Goal: Find specific page/section: Find specific page/section

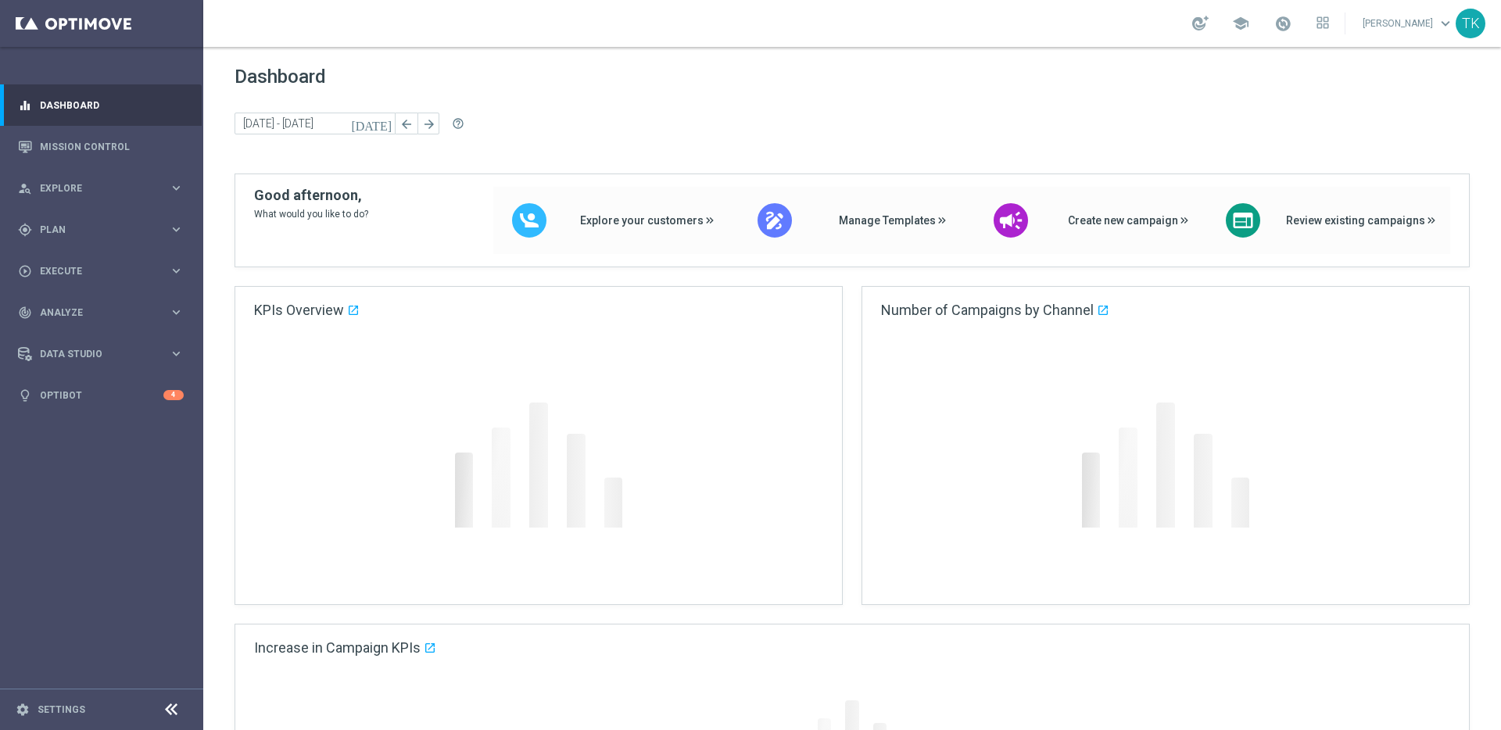
click at [1319, 32] on div "school" at bounding box center [1260, 23] width 137 height 27
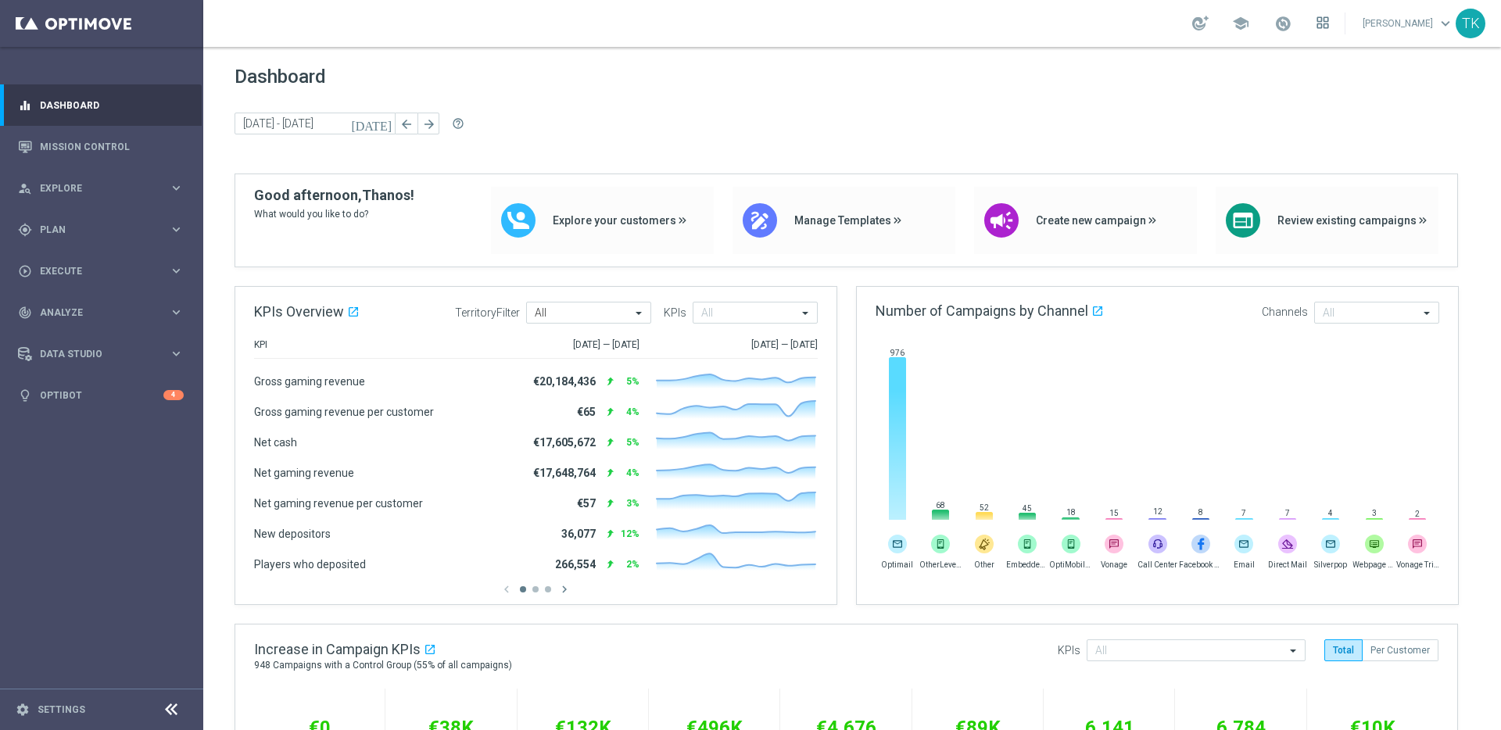
click at [1317, 20] on icon at bounding box center [1322, 22] width 13 height 13
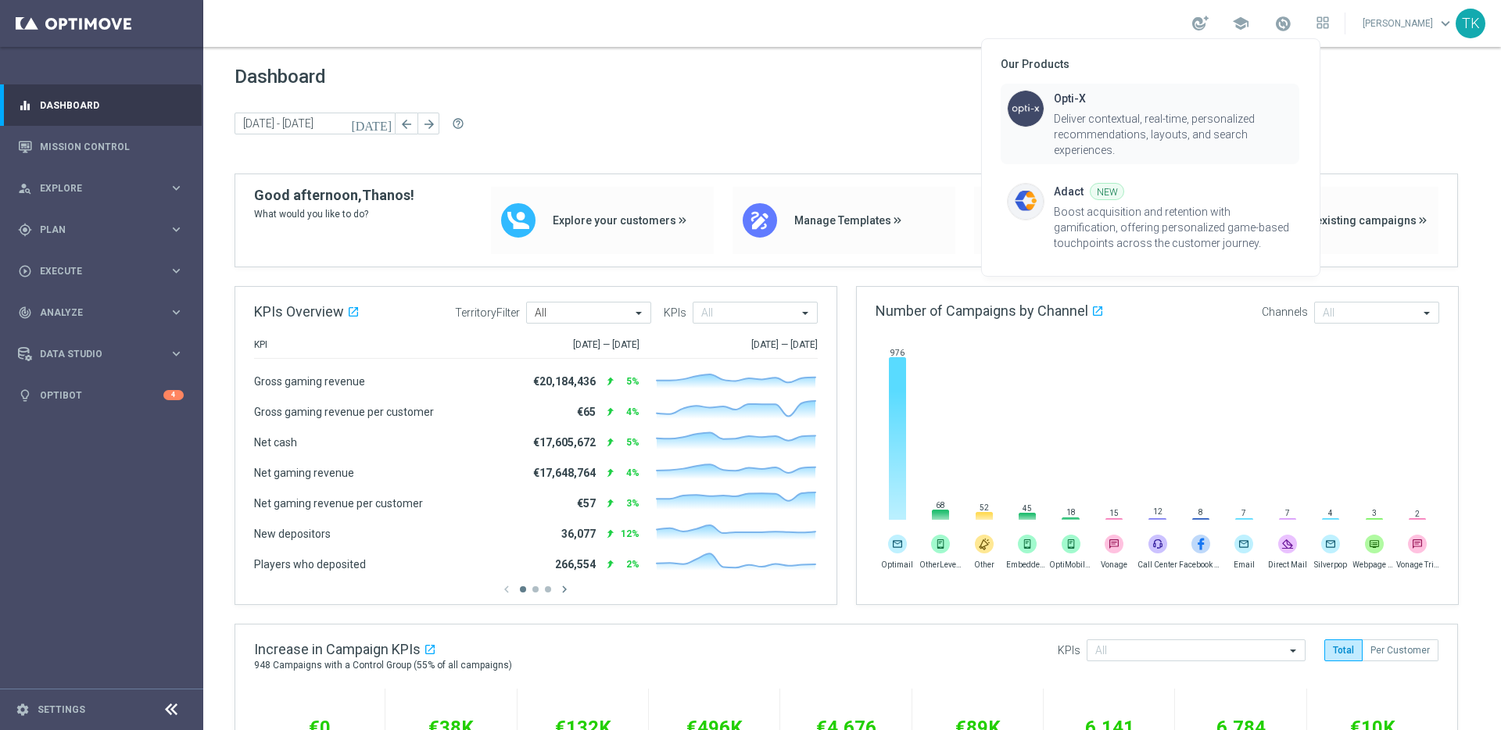
click at [1158, 131] on div "Deliver contextual, real-time, personalized recommendations, layouts, and searc…" at bounding box center [1173, 134] width 239 height 47
